Goal: Navigation & Orientation: Find specific page/section

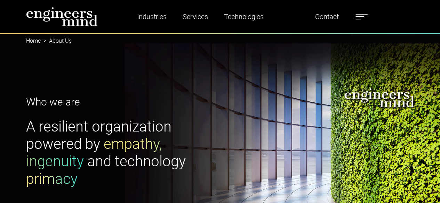
click at [55, 21] on img at bounding box center [62, 16] width 72 height 19
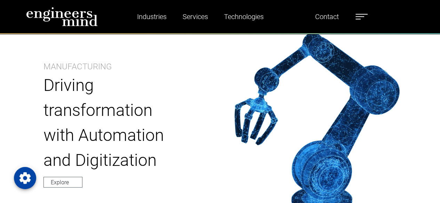
scroll to position [695, 0]
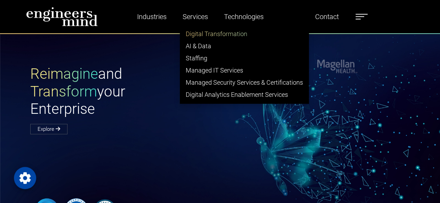
click at [207, 33] on link "Digital Transformation" at bounding box center [244, 34] width 128 height 12
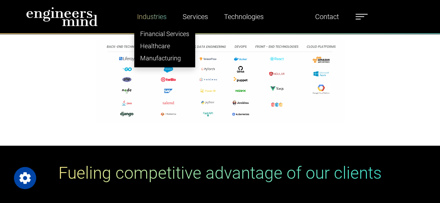
scroll to position [2398, 0]
